Goal: Transaction & Acquisition: Purchase product/service

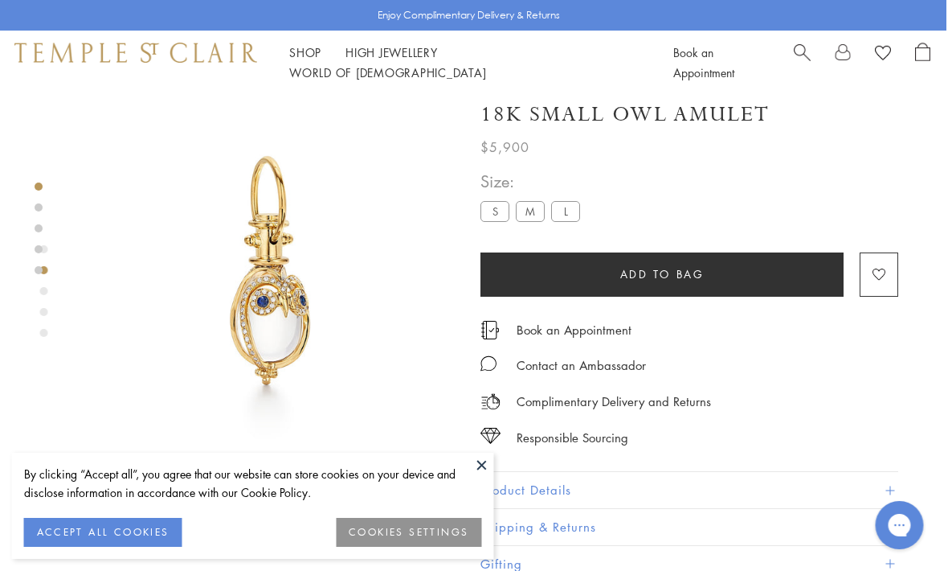
scroll to position [10, 2]
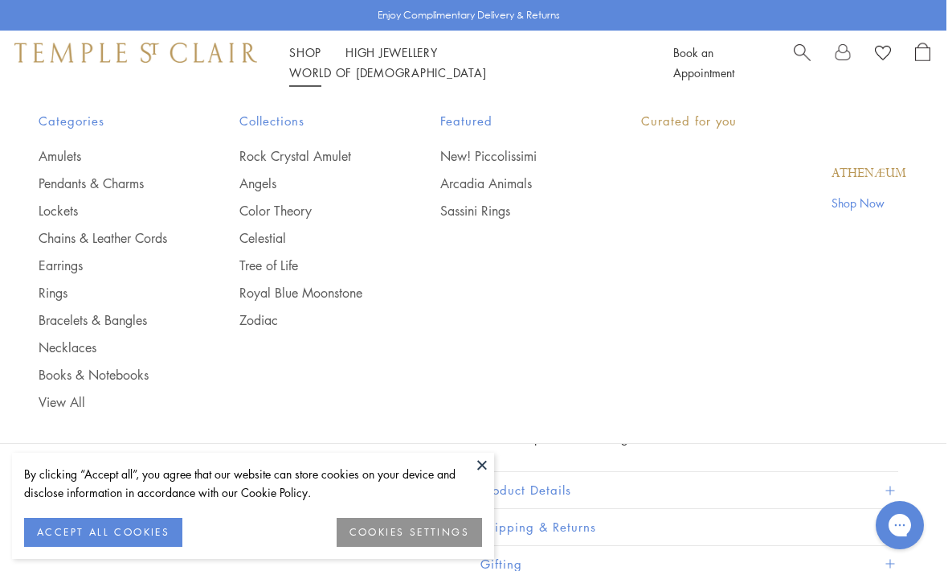
click at [295, 59] on link "Shop Shop" at bounding box center [305, 52] width 32 height 16
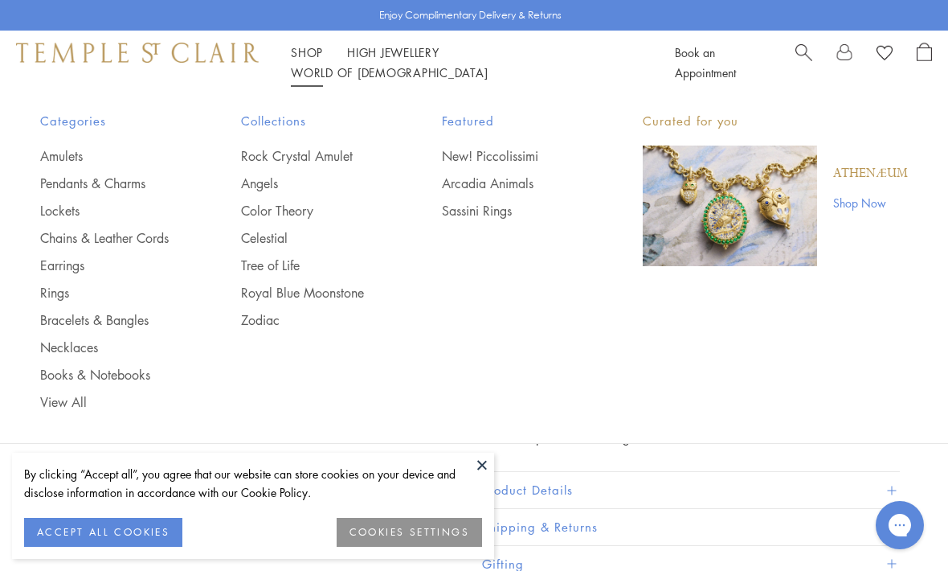
click at [733, 192] on img "Main navigation" at bounding box center [730, 205] width 174 height 121
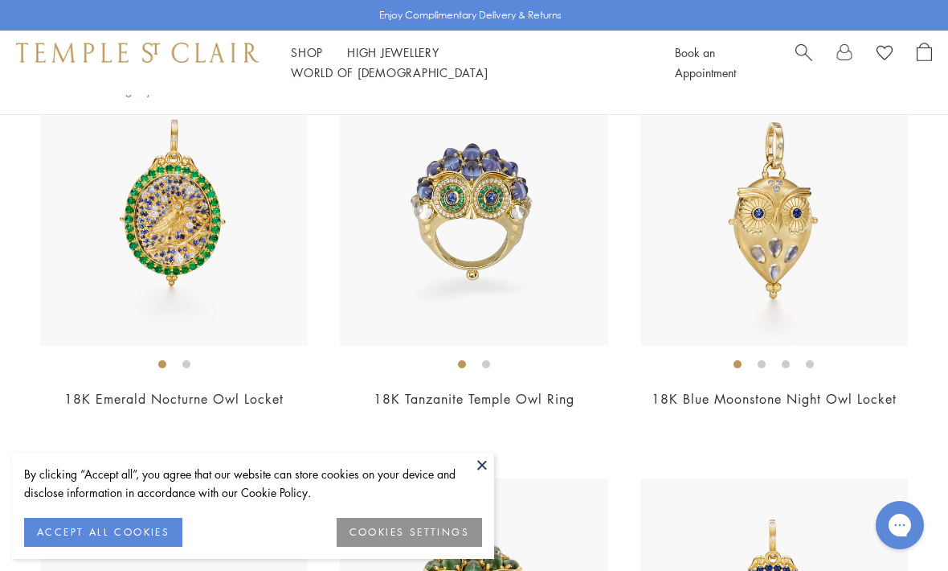
scroll to position [452, 0]
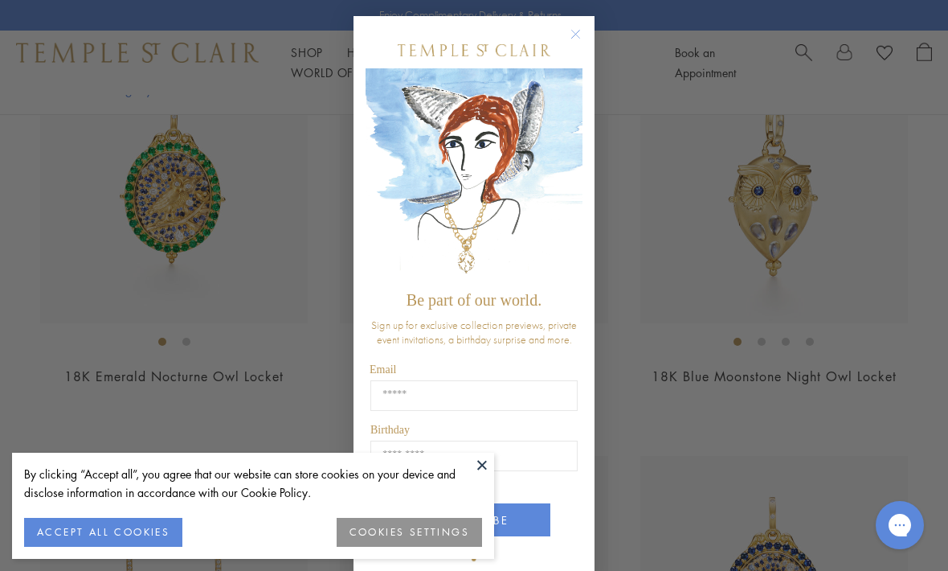
click at [148, 231] on div "Close dialog Be part of our world. Sign up for exclusive collection previews, p…" at bounding box center [474, 285] width 948 height 571
click at [139, 212] on div "Close dialog Be part of our world. Sign up for exclusive collection previews, p…" at bounding box center [474, 285] width 948 height 571
click at [149, 207] on div "Close dialog Be part of our world. Sign up for exclusive collection previews, p…" at bounding box center [474, 285] width 948 height 571
click at [581, 44] on circle "Close dialog" at bounding box center [576, 34] width 19 height 19
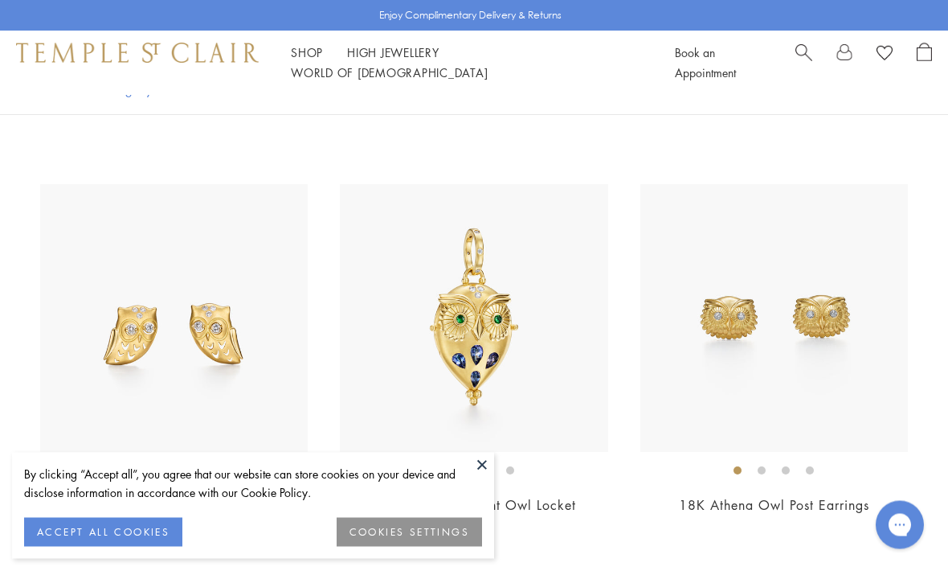
scroll to position [1952, 0]
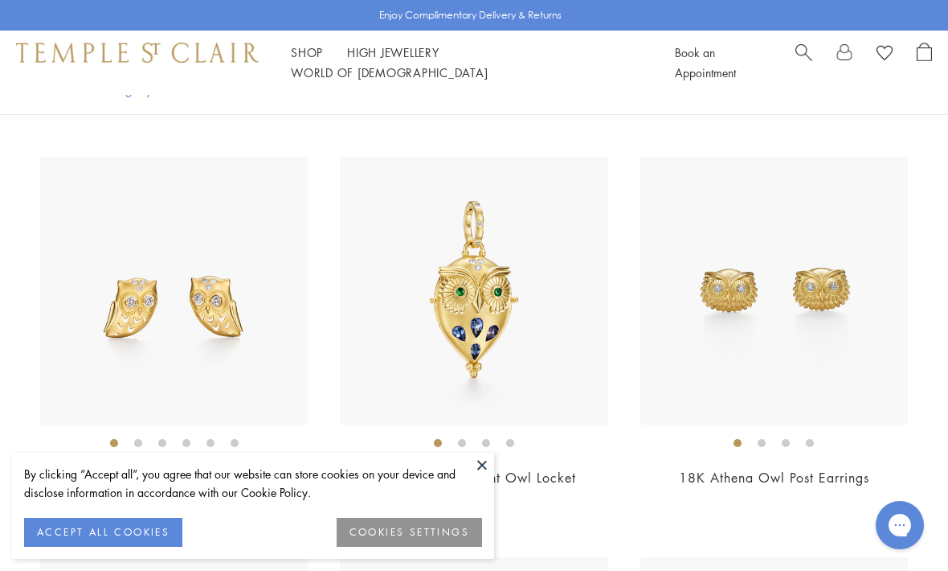
click at [515, 301] on img at bounding box center [474, 291] width 268 height 268
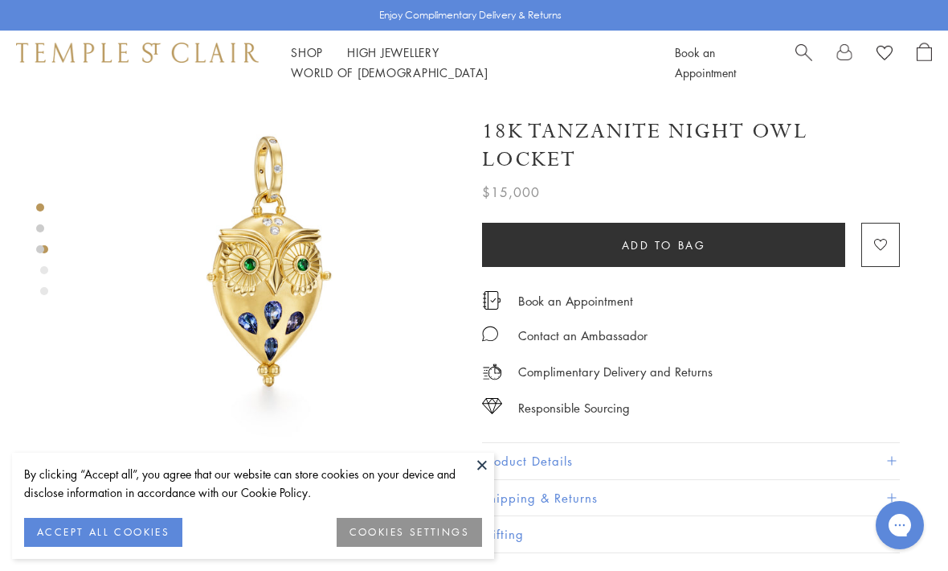
scroll to position [20, 0]
